Goal: Transaction & Acquisition: Purchase product/service

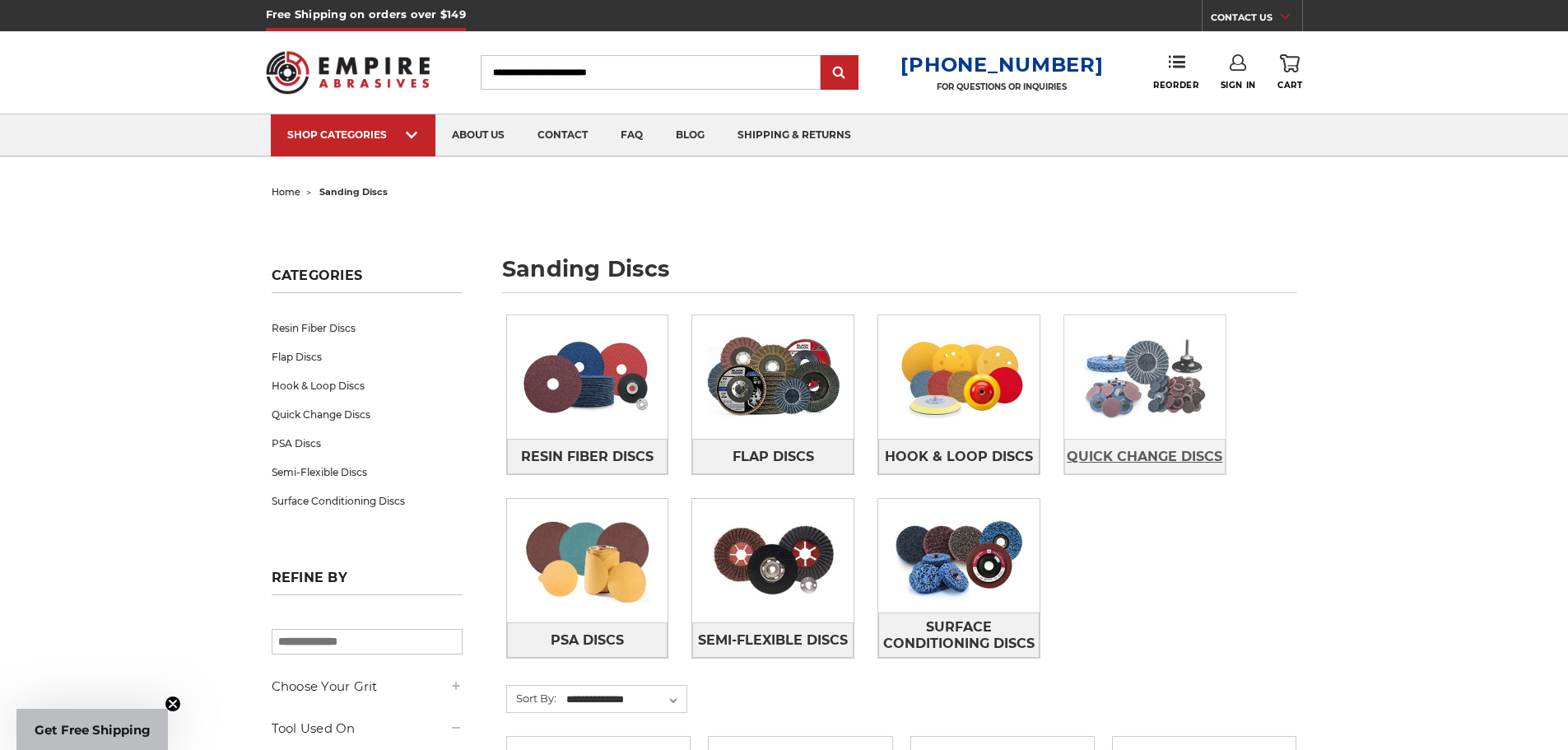
click at [1154, 456] on span "Quick Change Discs" at bounding box center [1145, 457] width 156 height 28
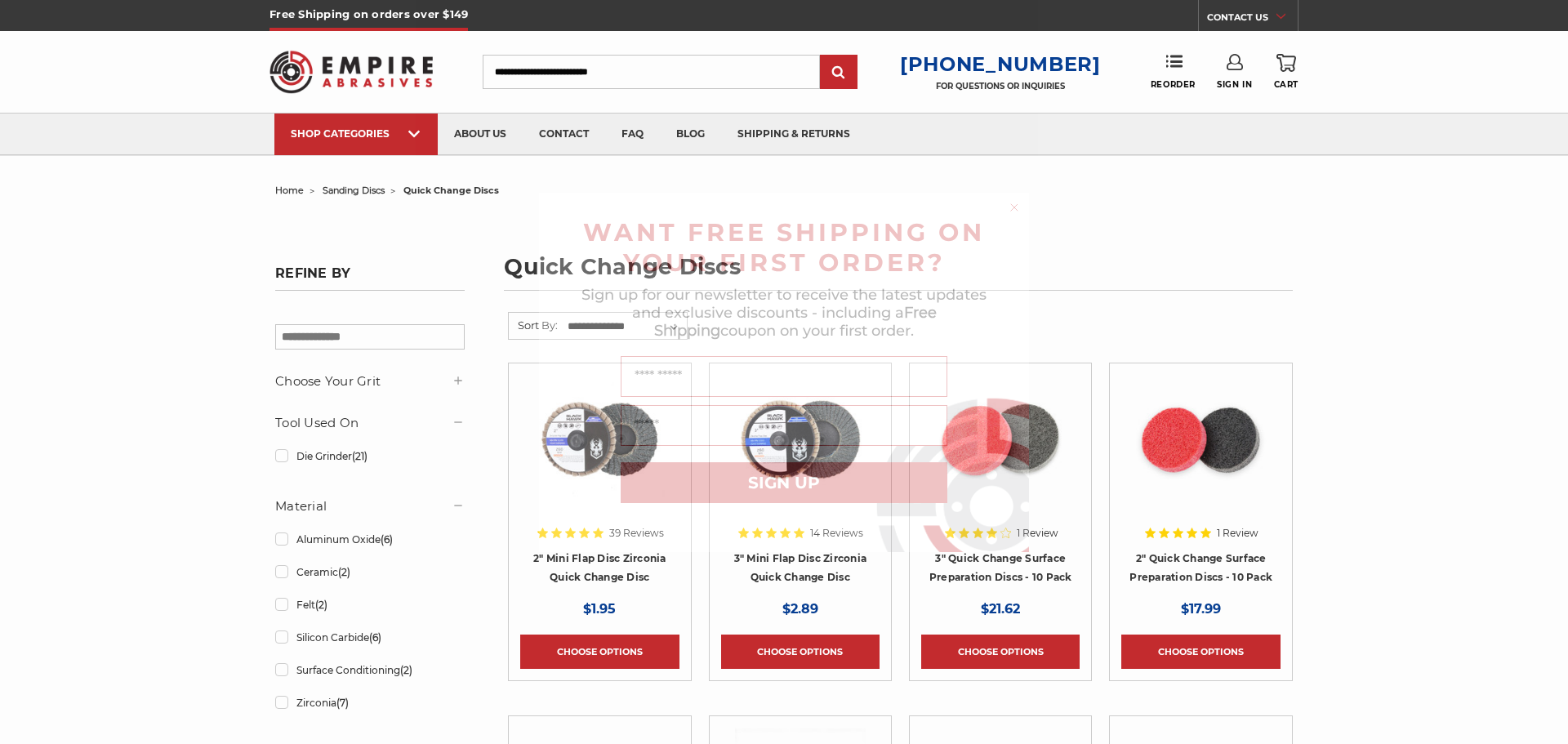
click at [1022, 210] on circle "Close dialog" at bounding box center [1015, 206] width 16 height 16
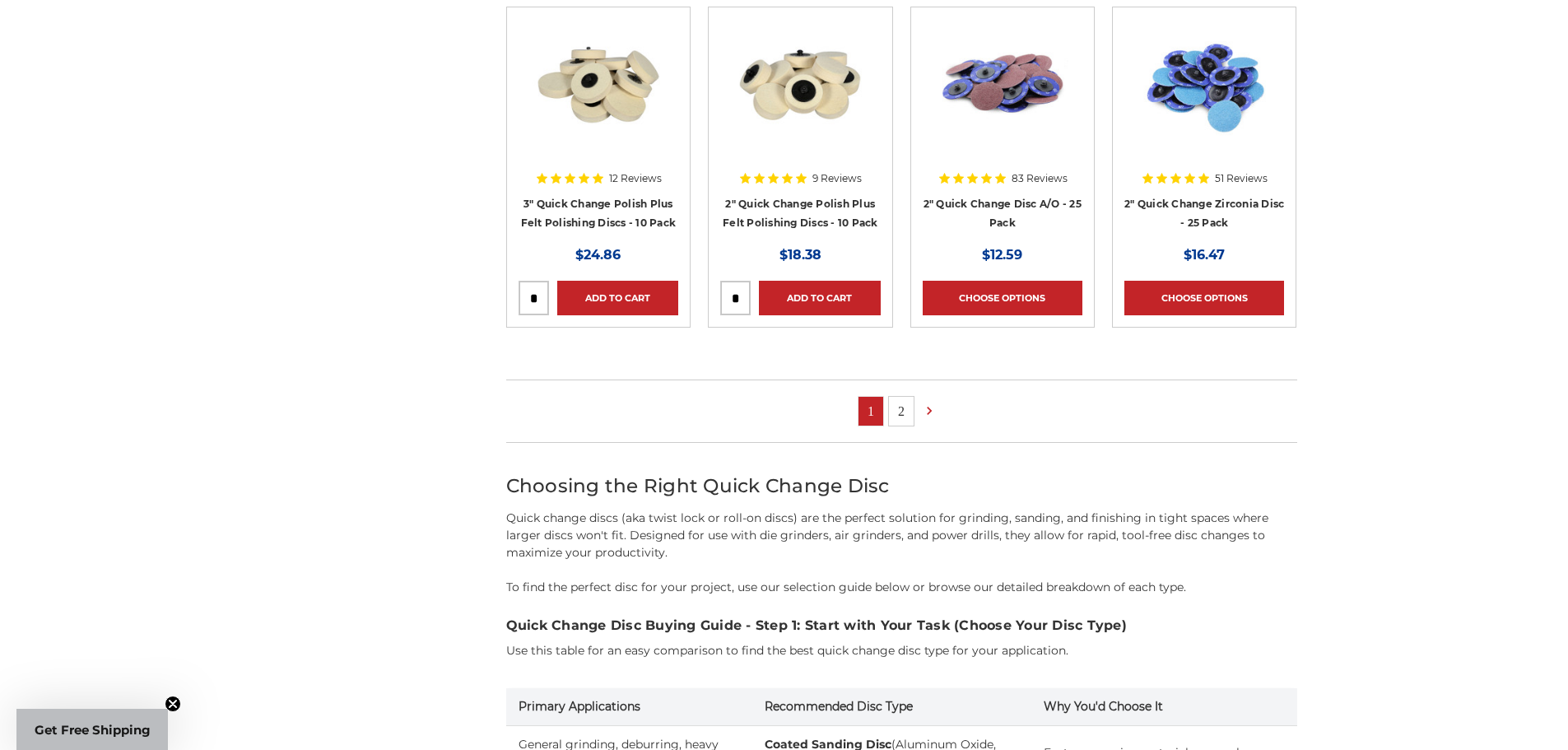
scroll to position [906, 0]
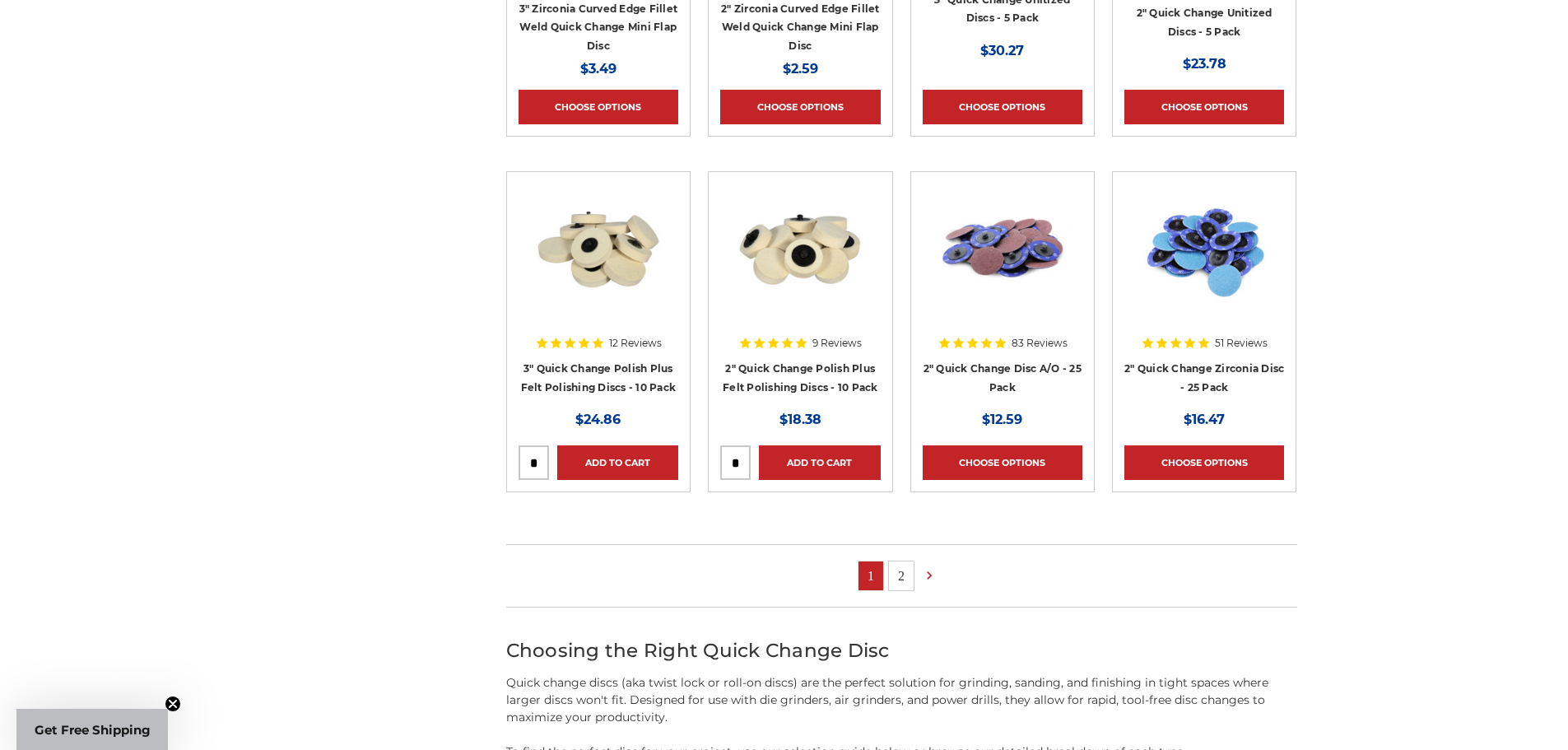
click at [1004, 252] on img at bounding box center [1002, 250] width 132 height 132
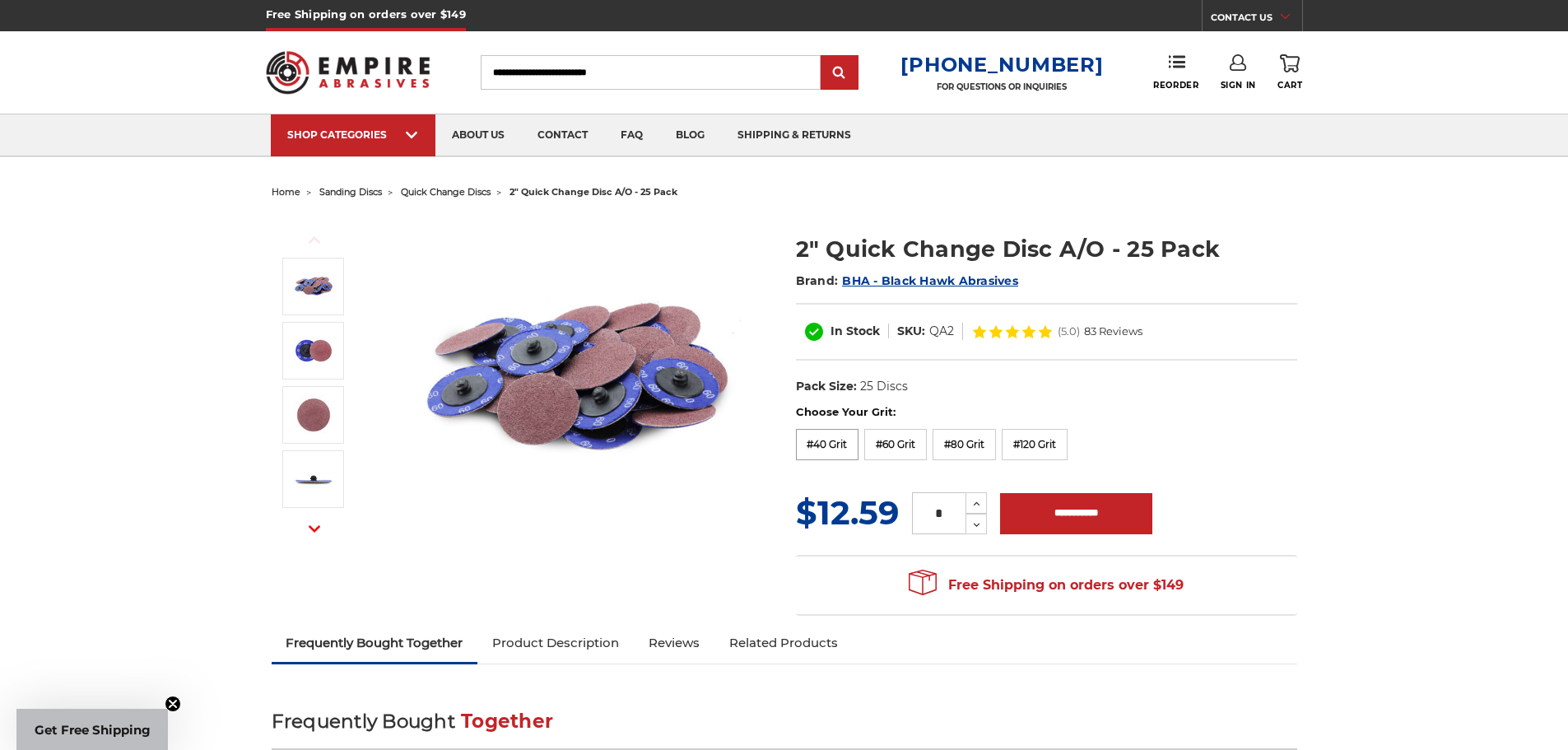
click at [829, 441] on label "#40 Grit" at bounding box center [828, 445] width 63 height 32
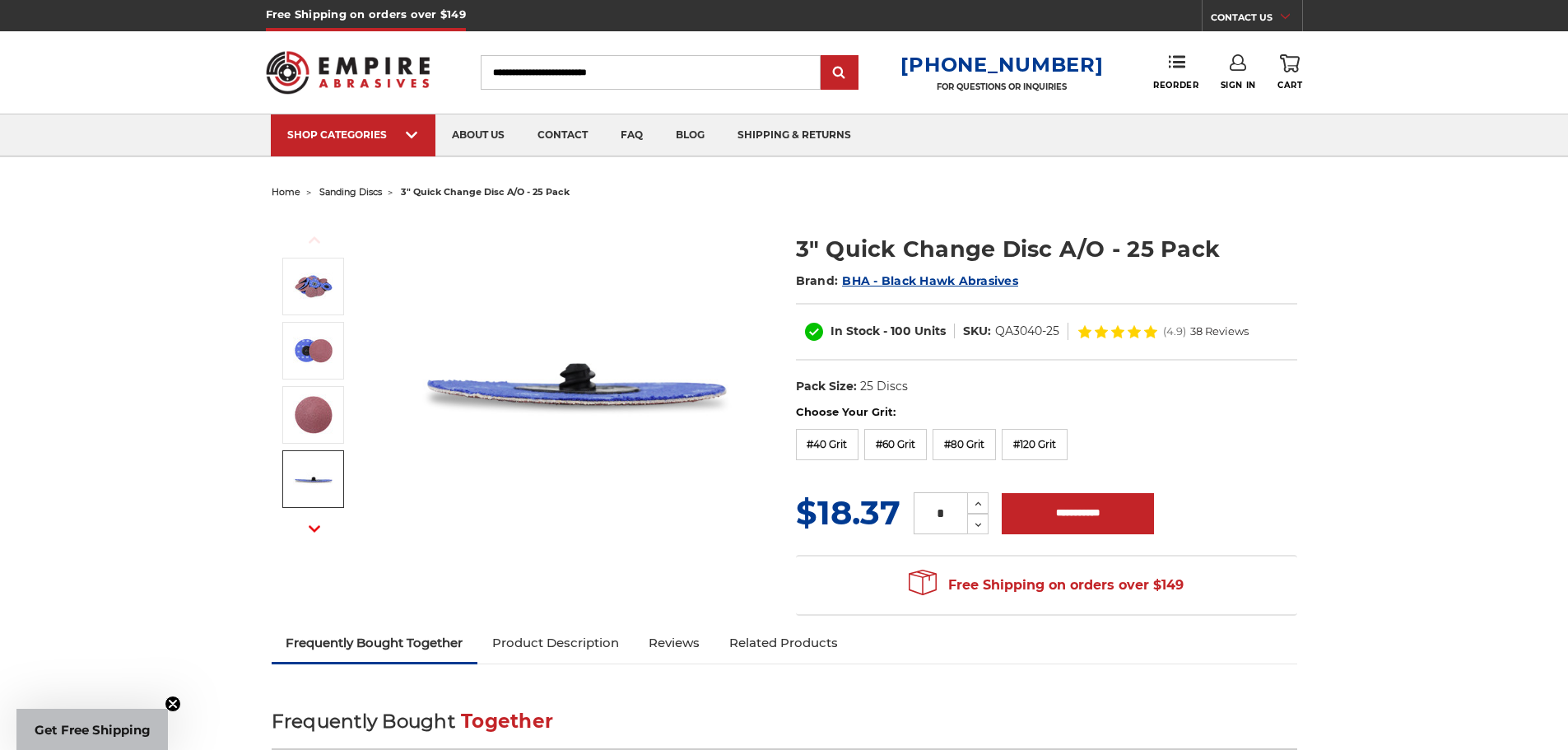
click at [316, 481] on img at bounding box center [314, 479] width 41 height 41
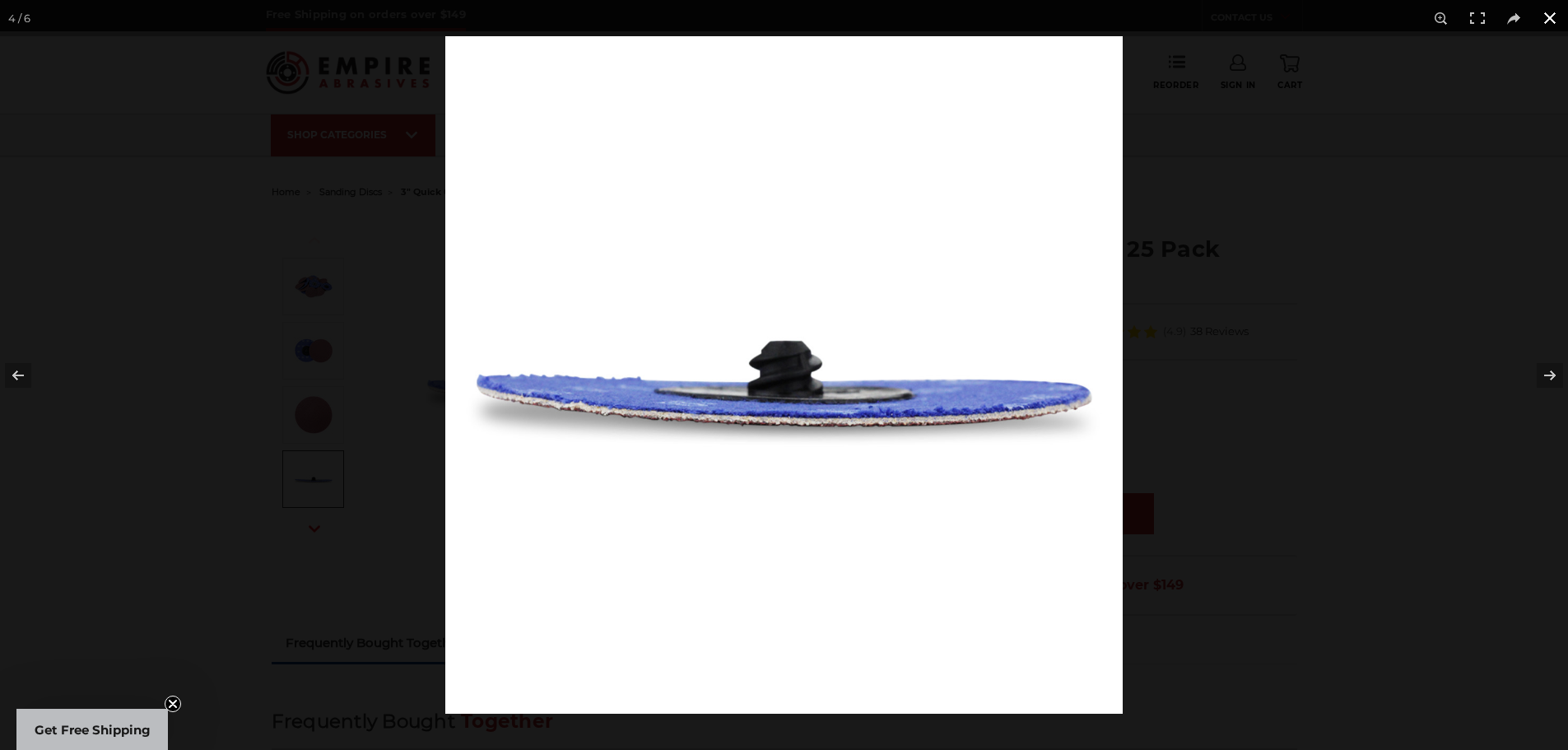
click at [1547, 19] on button at bounding box center [1549, 18] width 36 height 36
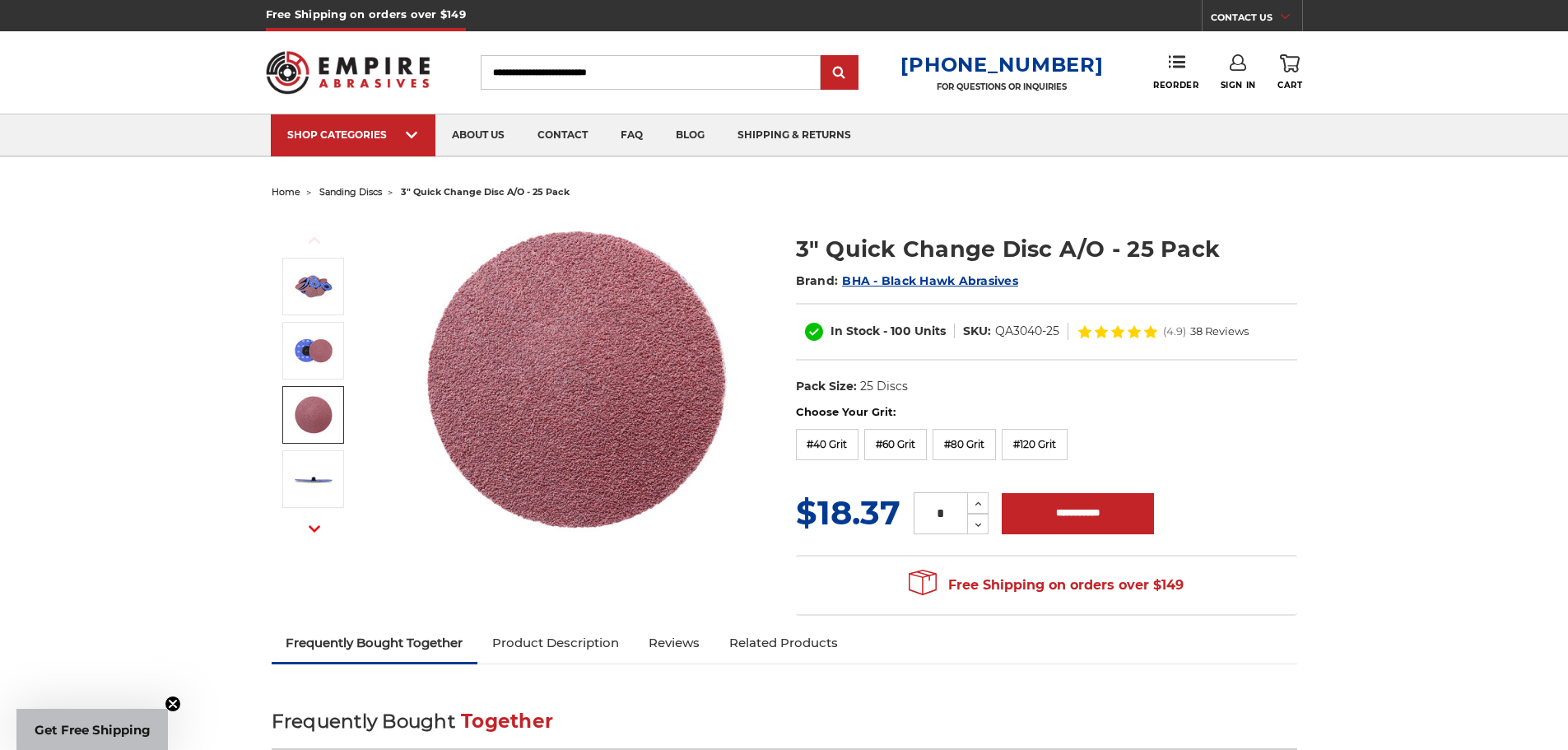
click at [315, 528] on icon "button" at bounding box center [315, 528] width 11 height 11
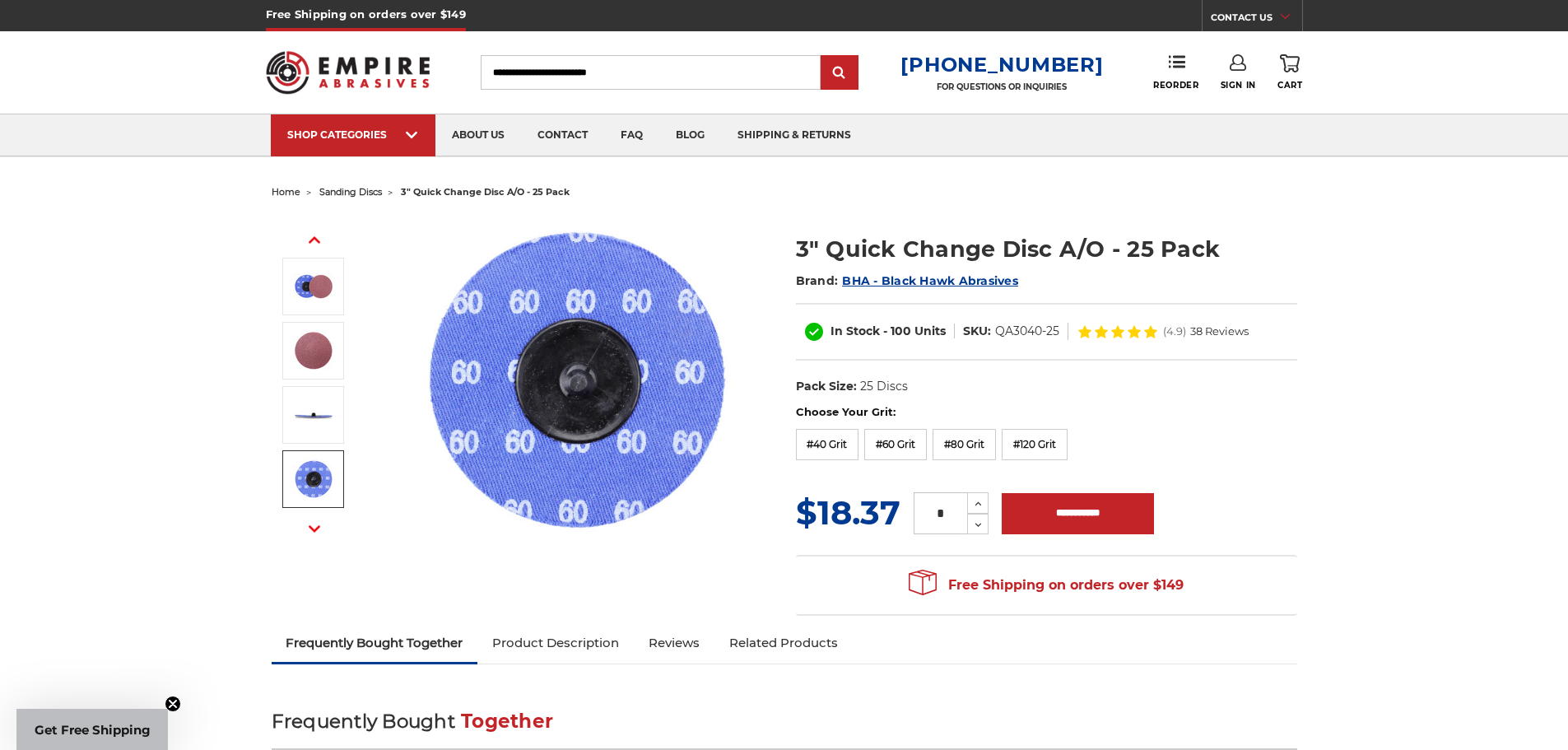
click at [317, 476] on img at bounding box center [314, 479] width 41 height 41
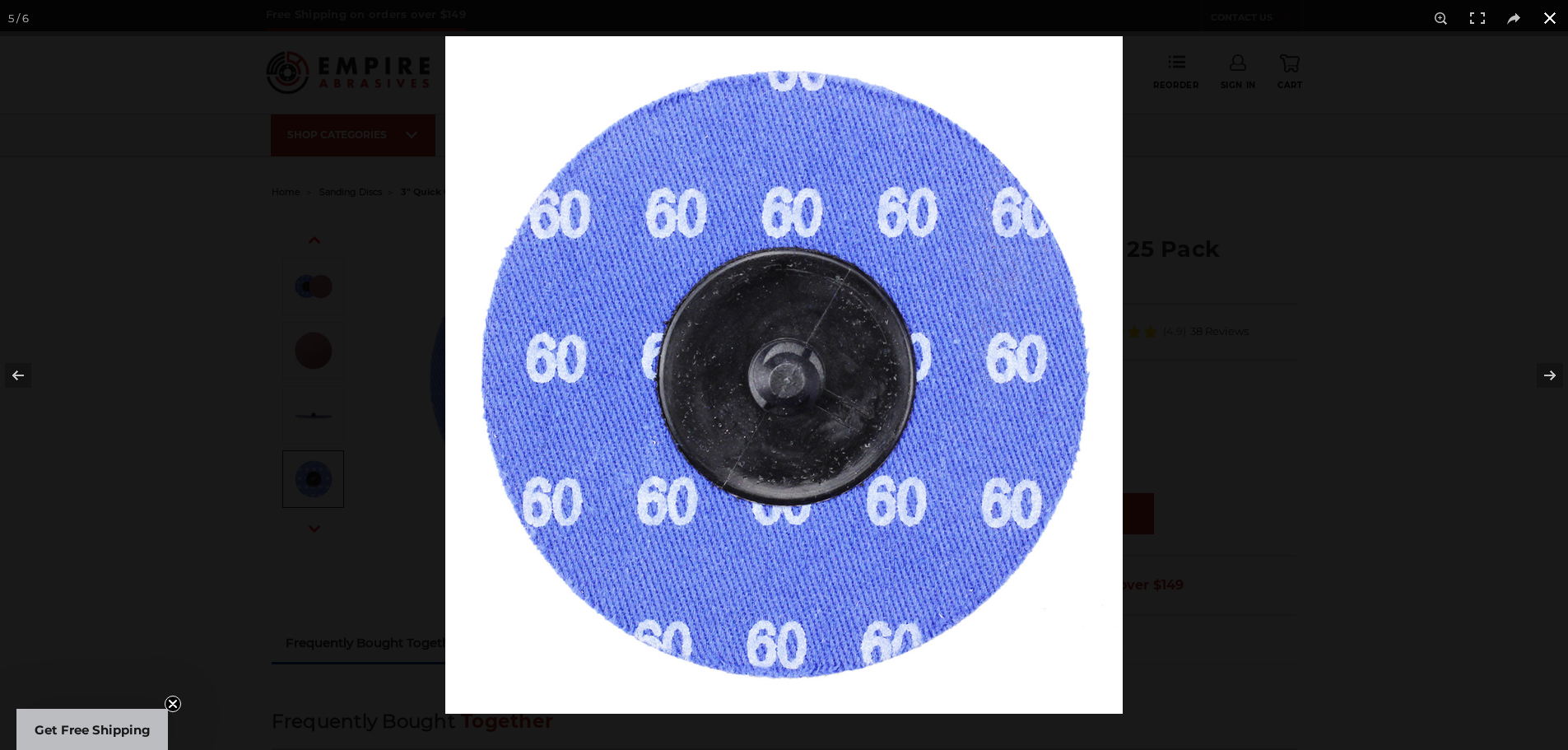
click at [1554, 17] on button at bounding box center [1549, 18] width 36 height 36
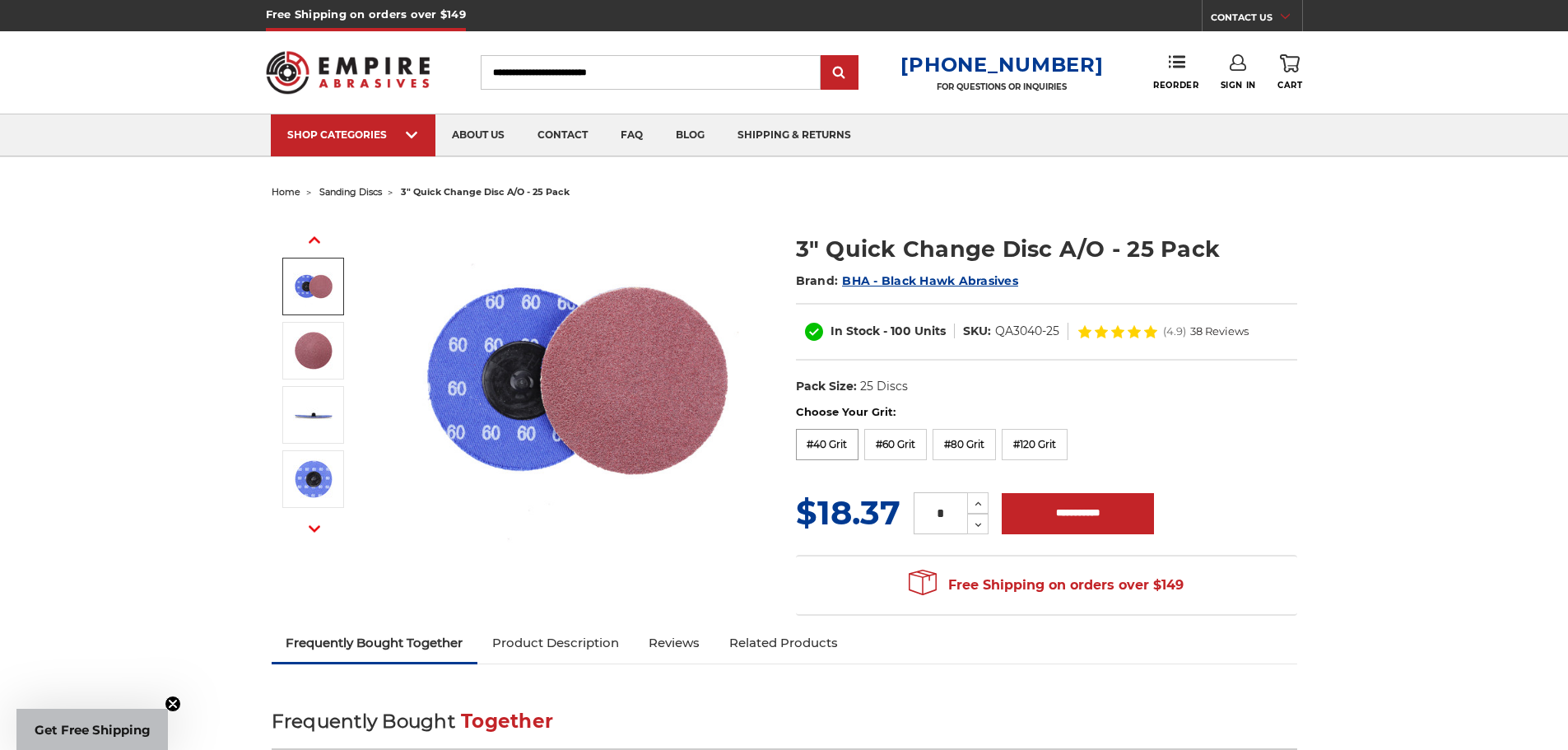
click at [829, 436] on label "#40 Grit" at bounding box center [828, 445] width 63 height 32
click at [880, 441] on label "#60 Grit" at bounding box center [894, 445] width 62 height 32
click at [964, 437] on label "#80 Grit" at bounding box center [964, 445] width 63 height 32
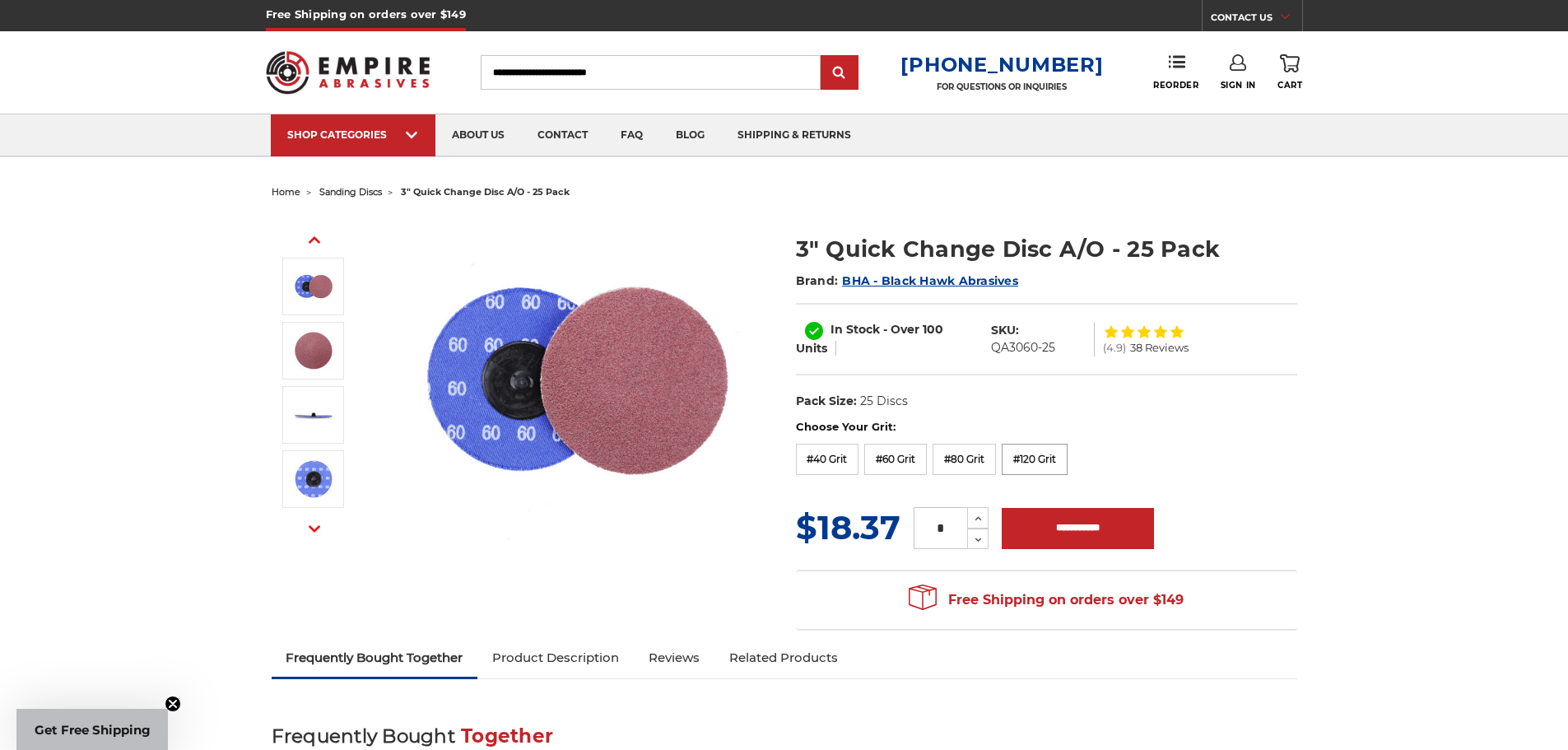
click at [1035, 444] on div "Choose Your Grit: #40 Grit #60 Grit #80 Grit #120 Grit" at bounding box center [1047, 449] width 501 height 62
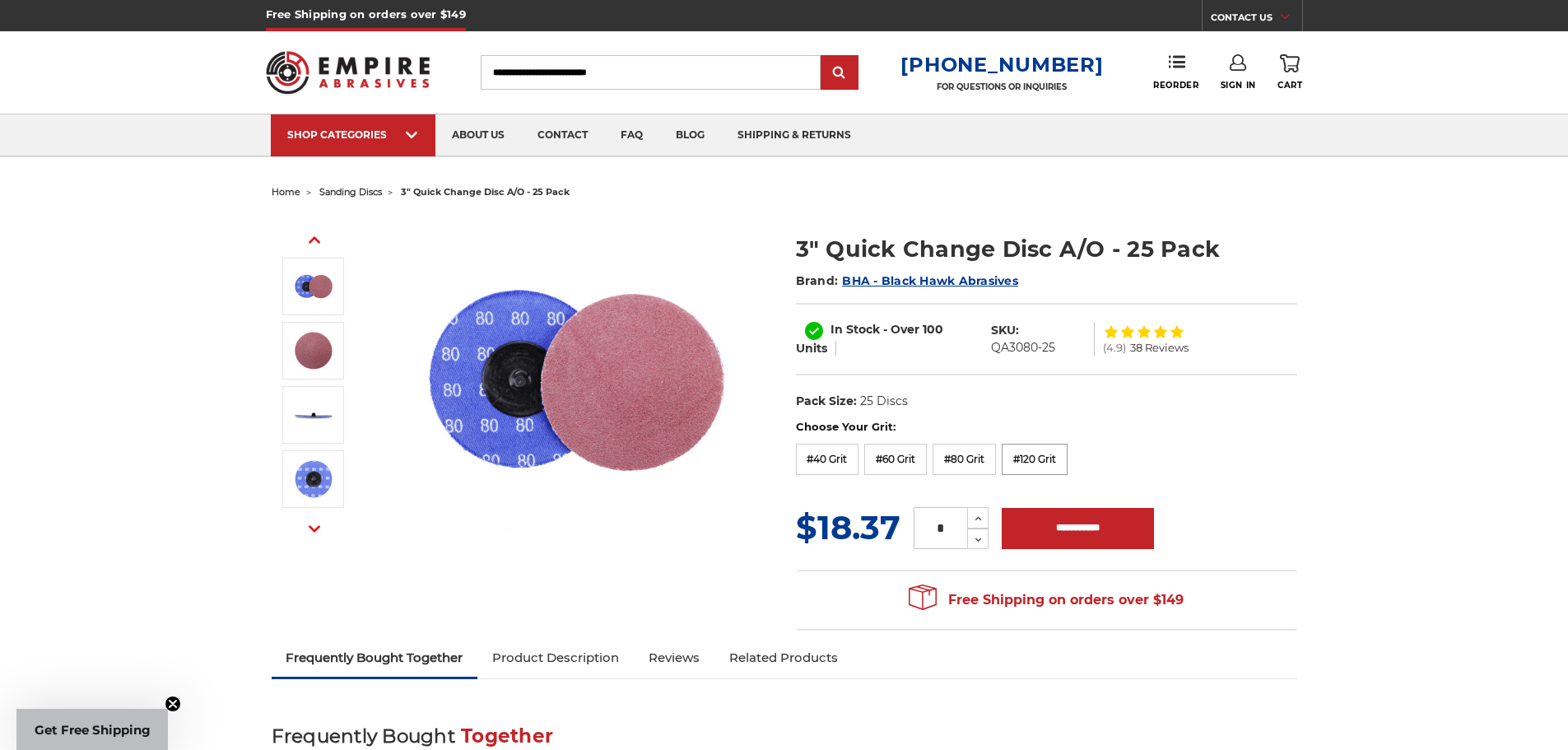
click at [1032, 455] on label "#120 Grit" at bounding box center [1034, 459] width 66 height 32
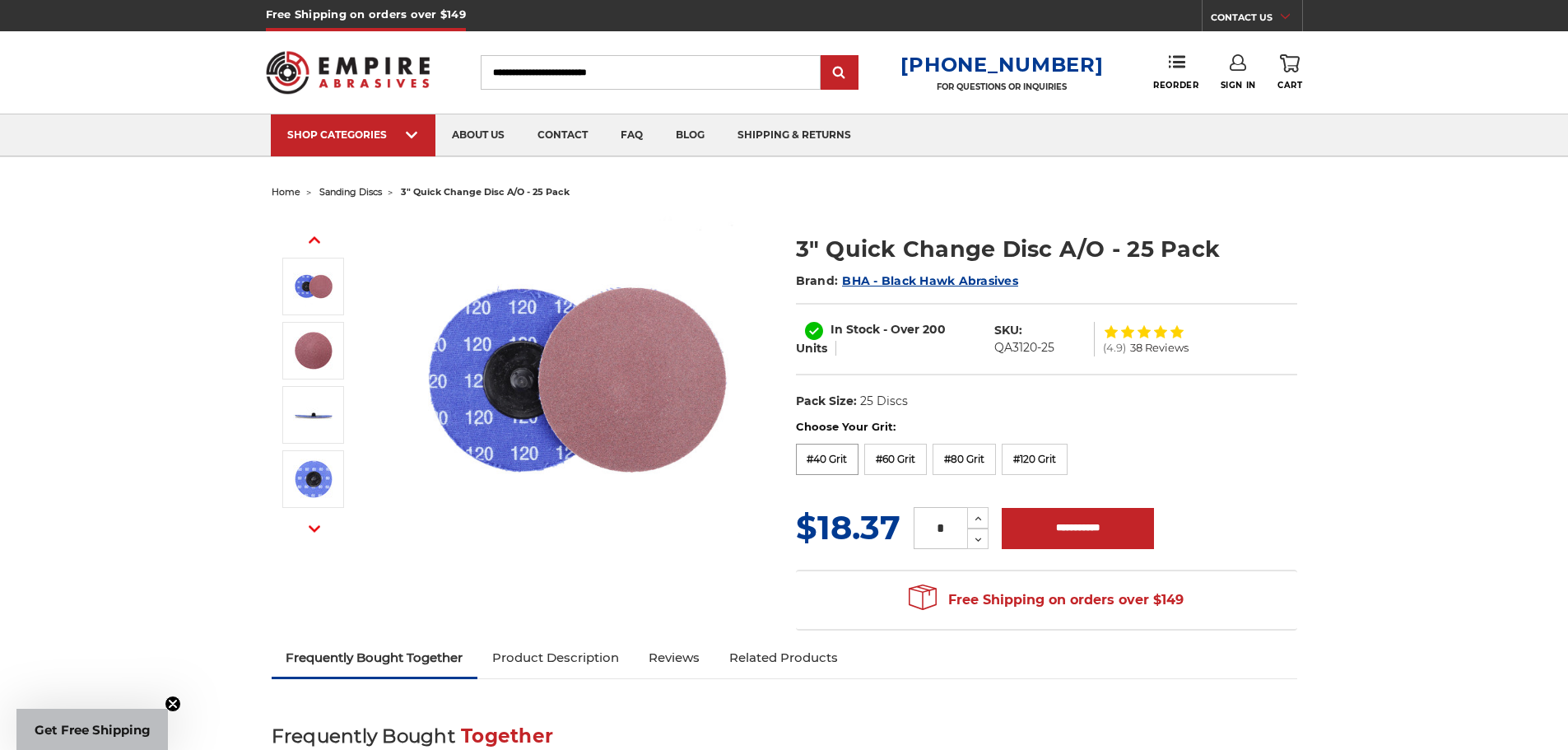
click at [827, 453] on label "#40 Grit" at bounding box center [828, 459] width 63 height 32
